Goal: Task Accomplishment & Management: Use online tool/utility

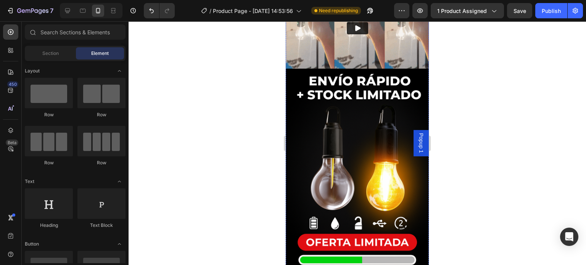
scroll to position [588, 0]
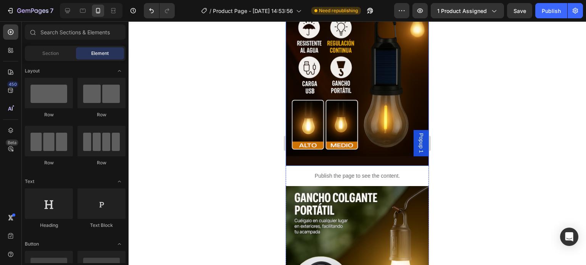
scroll to position [54, 0]
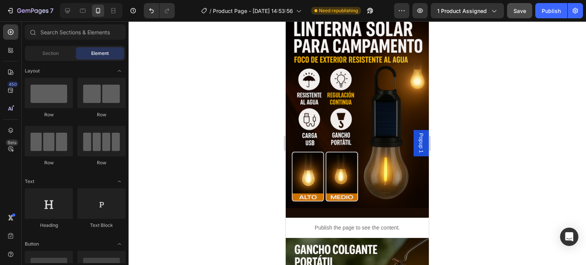
click at [518, 11] on span "Save" at bounding box center [520, 11] width 13 height 6
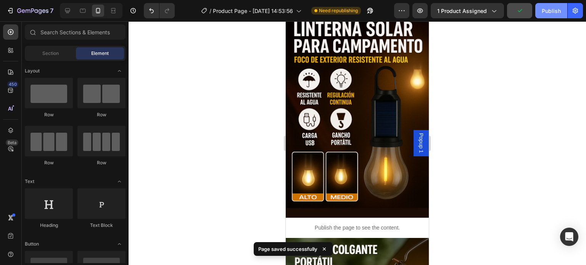
click at [552, 10] on div "Publish" at bounding box center [551, 11] width 19 height 8
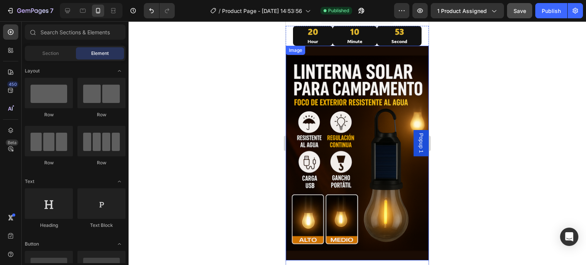
scroll to position [0, 0]
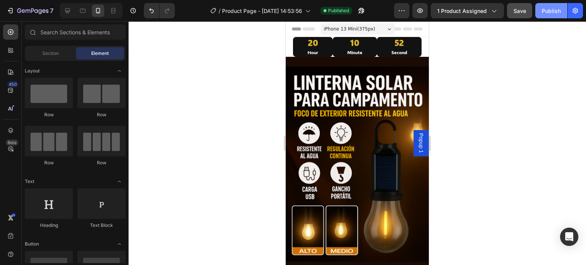
click at [543, 13] on div "Publish" at bounding box center [551, 11] width 19 height 8
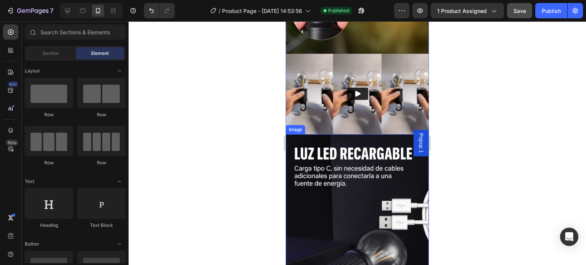
scroll to position [382, 0]
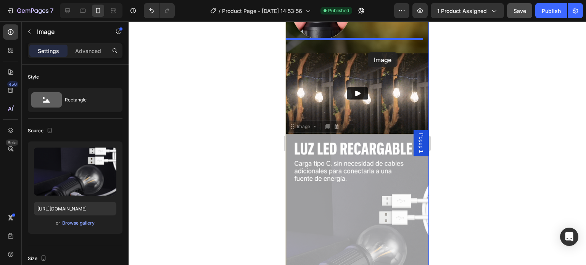
drag, startPoint x: 374, startPoint y: 190, endPoint x: 368, endPoint y: 52, distance: 138.3
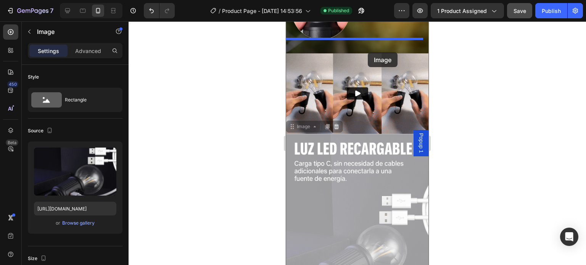
click at [368, 52] on div "iPhone 13 Mini ( 375 px) iPhone 13 Mini iPhone 13 Pro iPhone 11 Pro Max iPhone …" at bounding box center [357, 234] width 143 height 1189
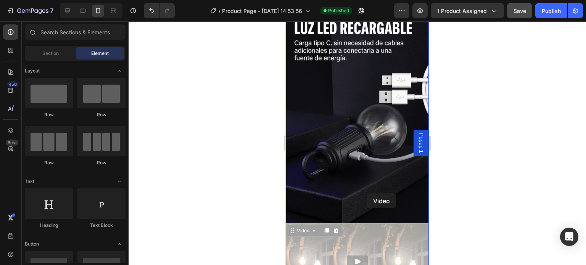
scroll to position [571, 0]
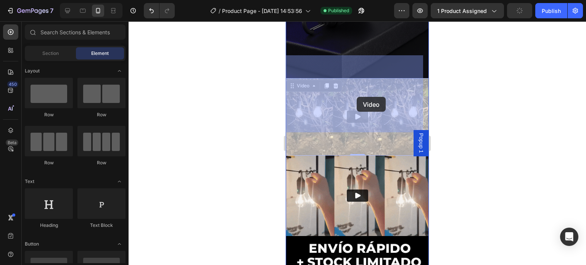
drag, startPoint x: 369, startPoint y: 209, endPoint x: 357, endPoint y: 97, distance: 112.9
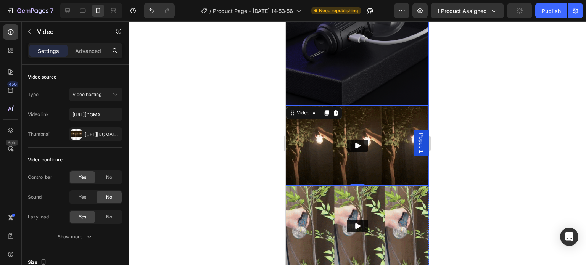
scroll to position [457, 0]
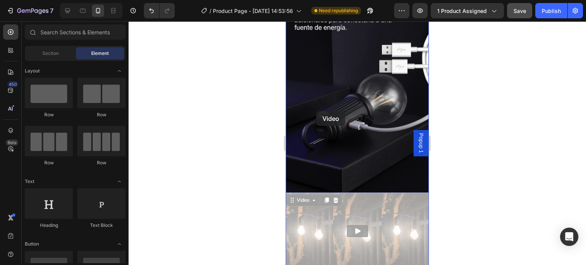
click at [316, 111] on div at bounding box center [357, 162] width 143 height 1195
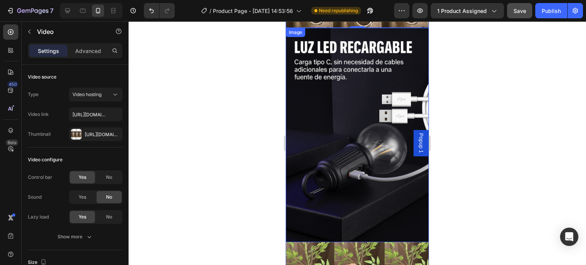
scroll to position [571, 0]
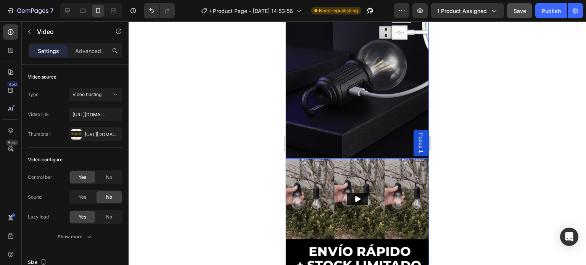
drag, startPoint x: 512, startPoint y: 139, endPoint x: 500, endPoint y: 134, distance: 13.9
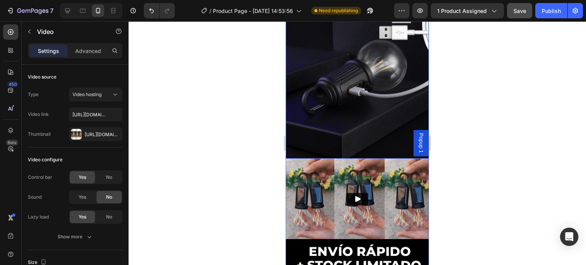
click at [512, 139] on div at bounding box center [358, 143] width 458 height 244
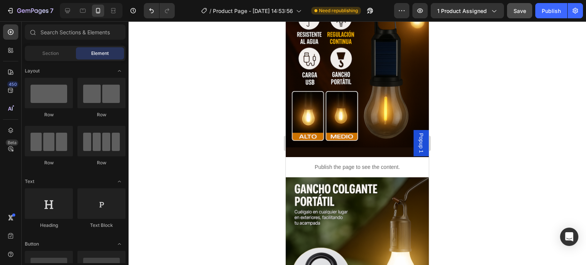
scroll to position [153, 0]
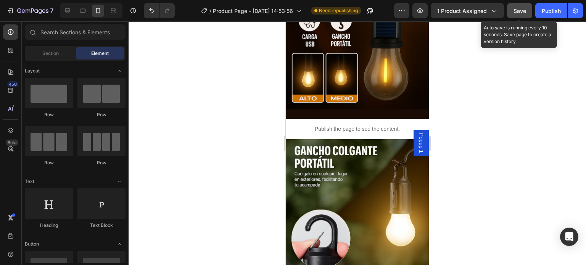
click at [516, 10] on span "Save" at bounding box center [520, 11] width 13 height 6
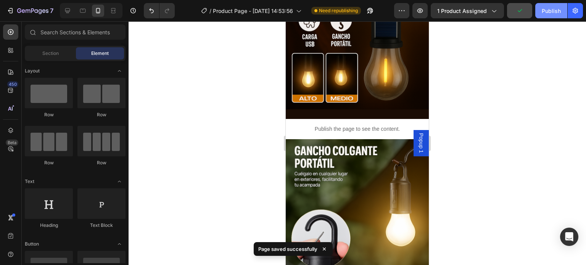
click at [547, 10] on div "Publish" at bounding box center [551, 11] width 19 height 8
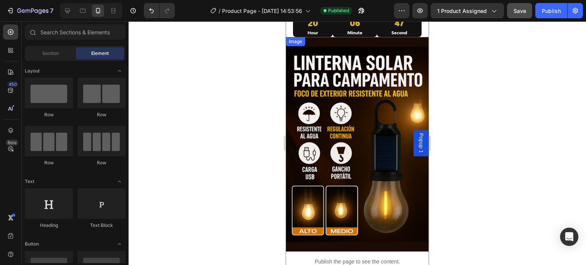
scroll to position [0, 0]
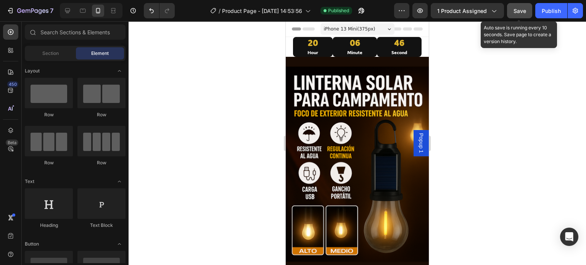
click at [517, 13] on span "Save" at bounding box center [520, 11] width 13 height 6
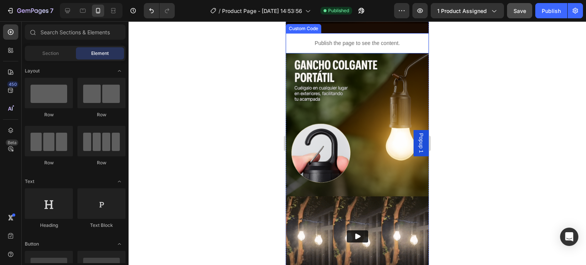
scroll to position [114, 0]
